Goal: Task Accomplishment & Management: Use online tool/utility

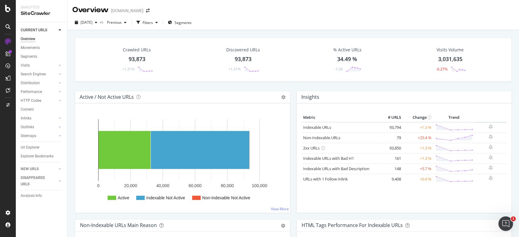
click at [76, 87] on div "Crawled URLs 93,873 +1.31% Discovered URLs 93,873 +1.31% % Active URLs 34.49 % …" at bounding box center [293, 63] width 443 height 53
click at [68, 222] on div "Crawled URLs 93,873 +1.31% Discovered URLs 93,873 +1.31% % Active URLs 34.49 % …" at bounding box center [292, 148] width 451 height 237
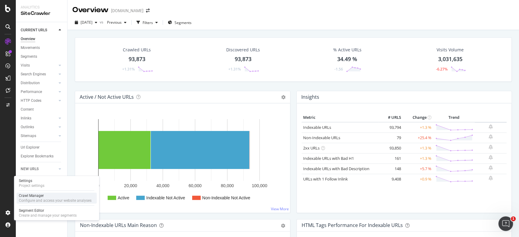
click at [41, 200] on div "Configure and access your website analyses" at bounding box center [55, 200] width 73 height 5
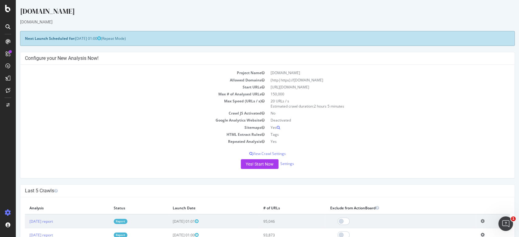
click at [398, 105] on td "20 URLs / s Estimated crawl duration: 2 hours 5 minutes" at bounding box center [388, 104] width 243 height 12
click at [284, 163] on link "Settings" at bounding box center [287, 163] width 14 height 5
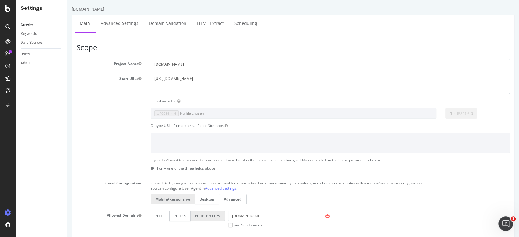
click at [206, 84] on textarea "[URL][DOMAIN_NAME]" at bounding box center [330, 84] width 360 height 20
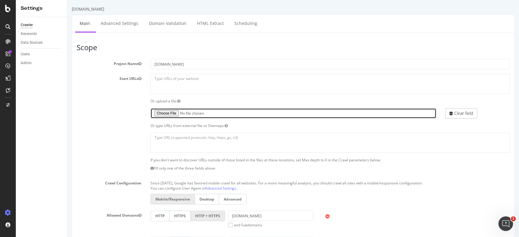
click at [170, 112] on input "file" at bounding box center [293, 113] width 286 height 10
type input "C:\fakepath\lista curatenie 15 octombrie 26316 url scrise pana pe [DATE] cu tra…"
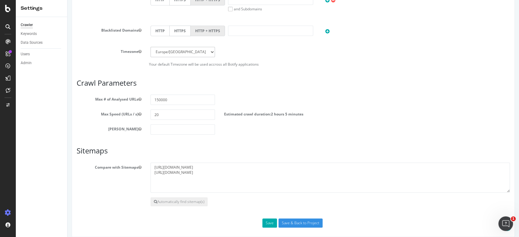
scroll to position [243, 0]
click at [164, 113] on input "20" at bounding box center [182, 114] width 65 height 10
click at [418, 84] on h3 "Crawl Parameters" at bounding box center [293, 82] width 433 height 8
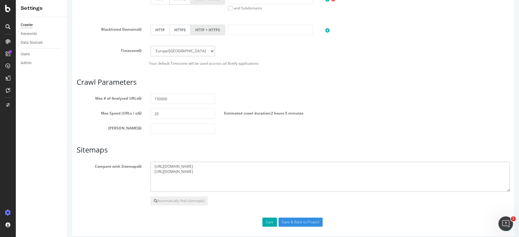
drag, startPoint x: 232, startPoint y: 169, endPoint x: 40, endPoint y: 141, distance: 194.4
click at [67, 141] on html "[DOMAIN_NAME] × × Main Advanced Settings Domain Validation HTML Extract Schedul…" at bounding box center [292, -1] width 451 height 485
click at [484, 99] on div "Max # of Analysed URLs 150000" at bounding box center [293, 99] width 442 height 10
drag, startPoint x: 253, startPoint y: 174, endPoint x: 71, endPoint y: 164, distance: 182.3
click at [71, 164] on div "[DOMAIN_NAME] × × Main Advanced Settings Domain Validation HTML Extract Schedul…" at bounding box center [292, -1] width 451 height 473
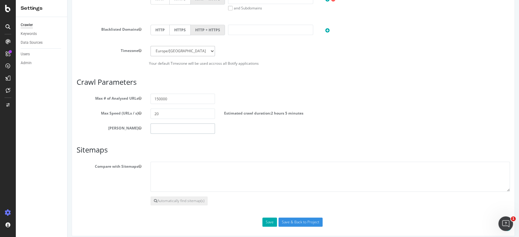
drag, startPoint x: 177, startPoint y: 126, endPoint x: 188, endPoint y: 121, distance: 11.8
click at [182, 125] on input "number" at bounding box center [182, 128] width 65 height 10
type input "0"
click at [390, 62] on p "Your default Timezone will be used accross all Botify applications" at bounding box center [293, 63] width 433 height 5
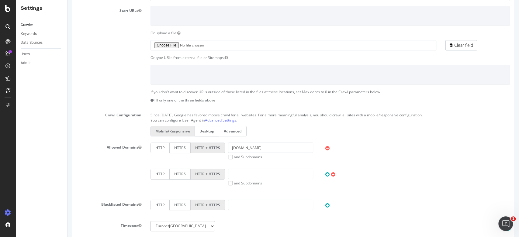
scroll to position [0, 0]
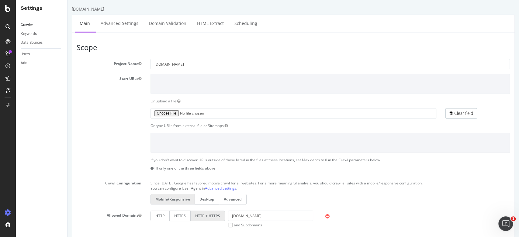
click at [121, 127] on div "Or type URLs from external file or Sitemaps:" at bounding box center [293, 125] width 442 height 5
click at [124, 135] on div at bounding box center [293, 143] width 442 height 20
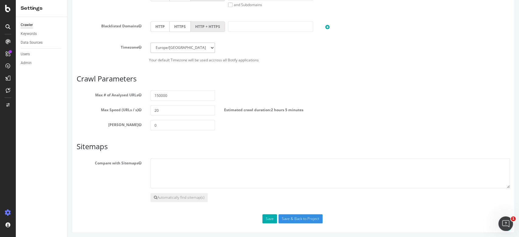
scroll to position [247, 0]
click at [451, 106] on div "Max Speed (URLs / s) 20 Estimated crawl duration: 2 hours 5 minutes" at bounding box center [293, 109] width 442 height 10
click at [299, 215] on input "Save & Back to Project" at bounding box center [300, 217] width 44 height 9
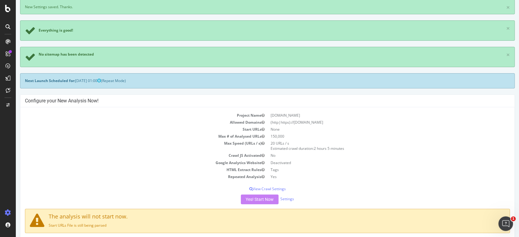
scroll to position [122, 0]
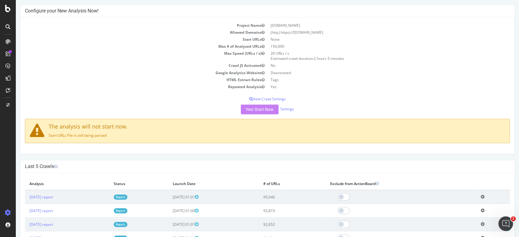
click at [421, 88] on td "Yes" at bounding box center [388, 86] width 243 height 7
click at [88, 130] on div "The analysis will not start now. Start URLs File is still being parsed" at bounding box center [267, 131] width 485 height 24
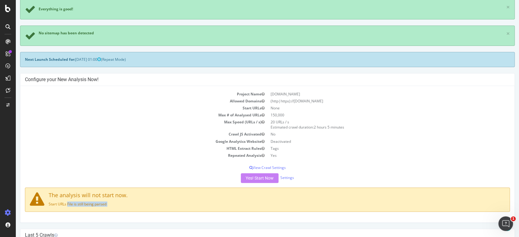
scroll to position [81, 0]
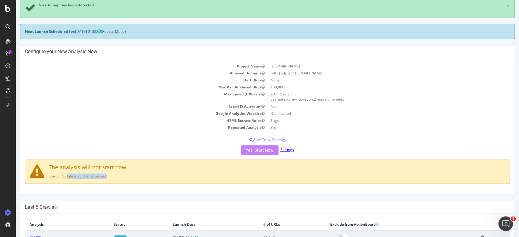
click at [288, 149] on link "Settings" at bounding box center [287, 149] width 14 height 5
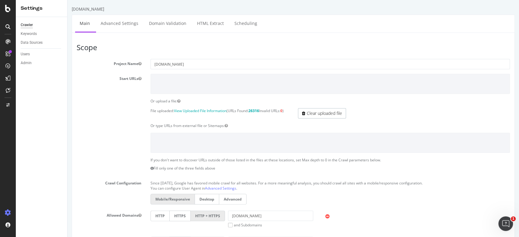
click at [259, 110] on strong "26316" at bounding box center [253, 110] width 11 height 5
click at [437, 106] on section "Project Name [DOMAIN_NAME] Start URLs Or upload a file: File uploaded: View Upl…" at bounding box center [293, 184] width 433 height 250
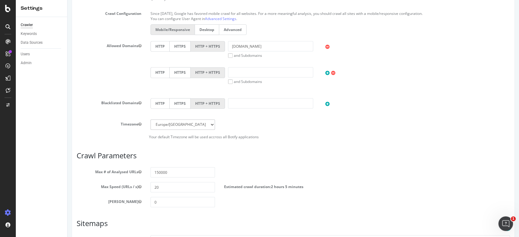
scroll to position [250, 0]
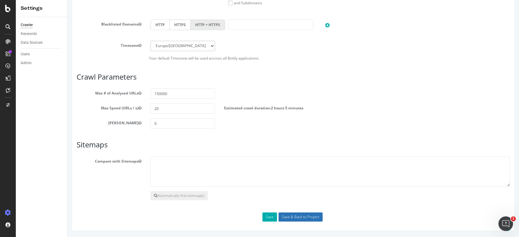
click at [295, 219] on input "Save & Back to Project" at bounding box center [300, 216] width 44 height 9
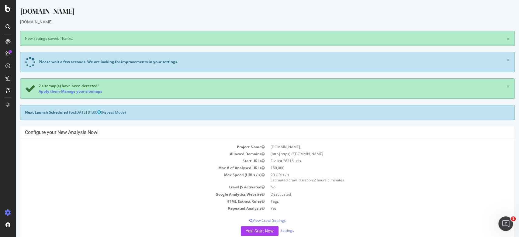
click at [408, 168] on td "150,000" at bounding box center [388, 167] width 243 height 7
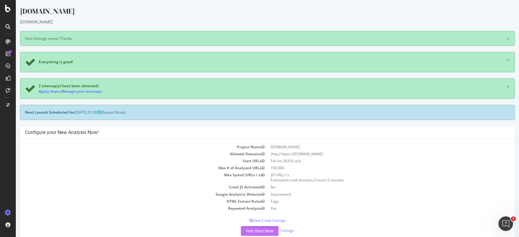
click at [248, 233] on button "Yes! Start Now" at bounding box center [260, 231] width 38 height 10
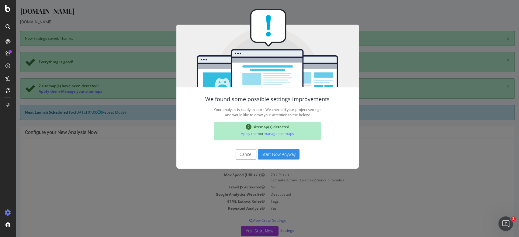
click at [274, 157] on button "Start Now Anyway" at bounding box center [279, 154] width 42 height 10
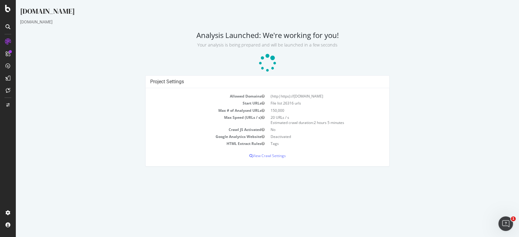
drag, startPoint x: 414, startPoint y: 87, endPoint x: 417, endPoint y: 85, distance: 4.0
click at [414, 87] on div "Project Settings Allowed Domains (http|https)://[DOMAIN_NAME] Start URLs File l…" at bounding box center [267, 123] width 501 height 97
click at [495, 31] on h2 "Analysis Launched: We're working for you! Your analysis is being prepared and w…" at bounding box center [267, 39] width 494 height 17
click at [496, 30] on div "[DOMAIN_NAME] [DOMAIN_NAME] Analysis Launched: We're working for you! Your anal…" at bounding box center [267, 89] width 503 height 167
click at [484, 43] on p "Your analysis is being prepared and will be launched in a few seconds" at bounding box center [267, 44] width 494 height 9
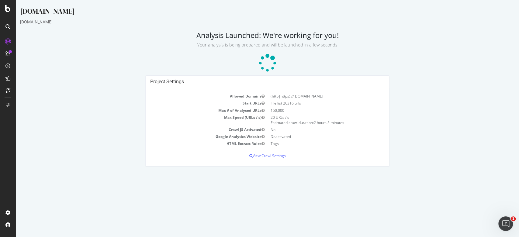
click at [484, 43] on p "Your analysis is being prepared and will be launched in a few seconds" at bounding box center [267, 44] width 494 height 9
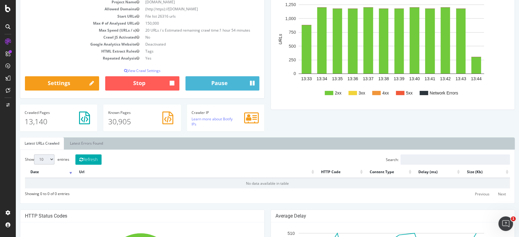
scroll to position [81, 0]
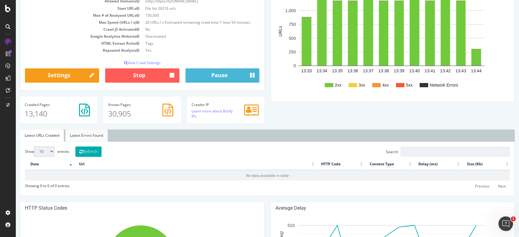
click at [81, 134] on link "Latest Errors Found" at bounding box center [86, 135] width 42 height 12
click at [89, 152] on button "Refresh" at bounding box center [88, 151] width 26 height 10
click at [258, 146] on div "Show 10 25 50 100 entries Refresh Search: Date Url HTTP Code Content Type Delay…" at bounding box center [267, 169] width 494 height 54
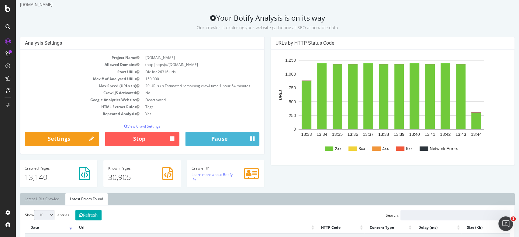
scroll to position [0, 0]
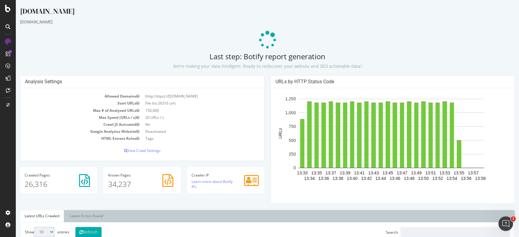
click at [469, 43] on p at bounding box center [267, 40] width 494 height 18
click at [488, 55] on h2 "Last step: Botify report generation We’re making your data intelligent. Ready t…" at bounding box center [267, 60] width 494 height 17
click at [436, 45] on p at bounding box center [267, 40] width 494 height 18
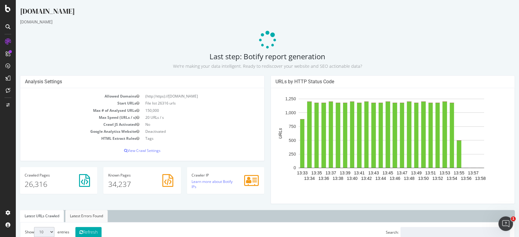
click at [95, 216] on link "Latest Errors Found" at bounding box center [86, 216] width 42 height 12
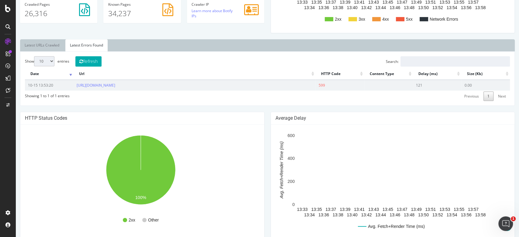
scroll to position [162, 0]
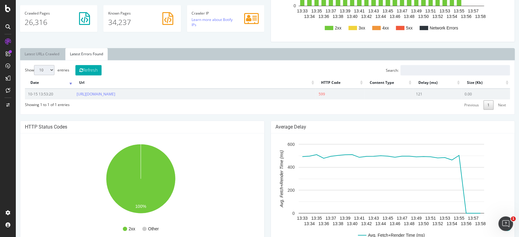
drag, startPoint x: 85, startPoint y: 101, endPoint x: 74, endPoint y: 94, distance: 13.7
click at [74, 94] on td "[URL][DOMAIN_NAME]" at bounding box center [195, 94] width 242 height 10
copy link "[URL][DOMAIN_NAME]"
click at [246, 76] on div "Show 10 25 50 100 entries Refresh Search: Date Url HTTP Code Content Type Delay…" at bounding box center [267, 87] width 485 height 44
click at [17, 52] on div "Intelligence ActionBoard AlertPanel" at bounding box center [39, 66] width 49 height 44
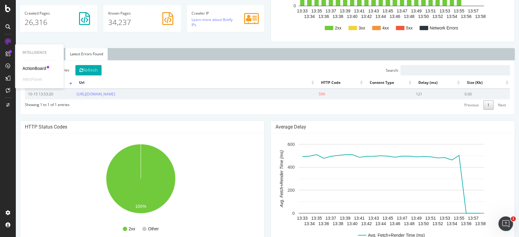
click at [34, 50] on div "Intelligence" at bounding box center [39, 52] width 34 height 5
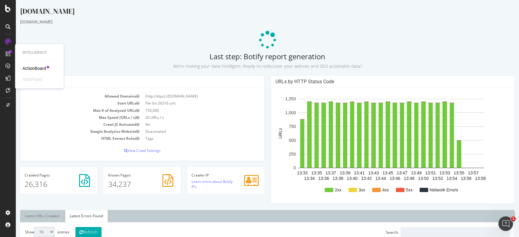
click at [460, 11] on div "[DOMAIN_NAME]" at bounding box center [267, 12] width 494 height 13
click at [439, 60] on h2 "Last step: Botify report generation We’re making your data intelligent. Ready t…" at bounding box center [267, 60] width 494 height 17
click at [383, 16] on div "[DOMAIN_NAME]" at bounding box center [267, 12] width 494 height 13
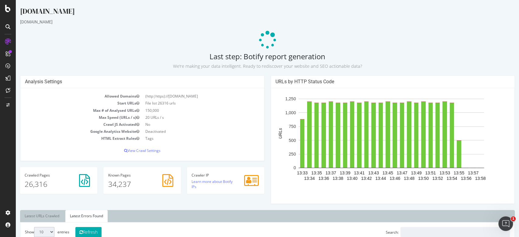
click at [478, 44] on p at bounding box center [267, 40] width 494 height 18
click at [471, 10] on div "[DOMAIN_NAME]" at bounding box center [267, 12] width 494 height 13
click at [483, 40] on p at bounding box center [267, 40] width 494 height 18
